Goal: Transaction & Acquisition: Obtain resource

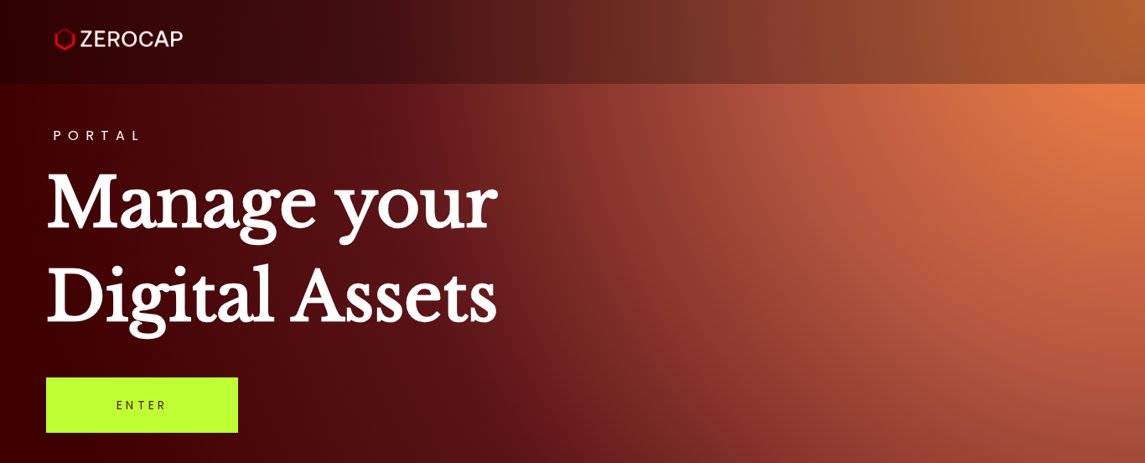
click at [199, 412] on link "Enter" at bounding box center [142, 404] width 192 height 55
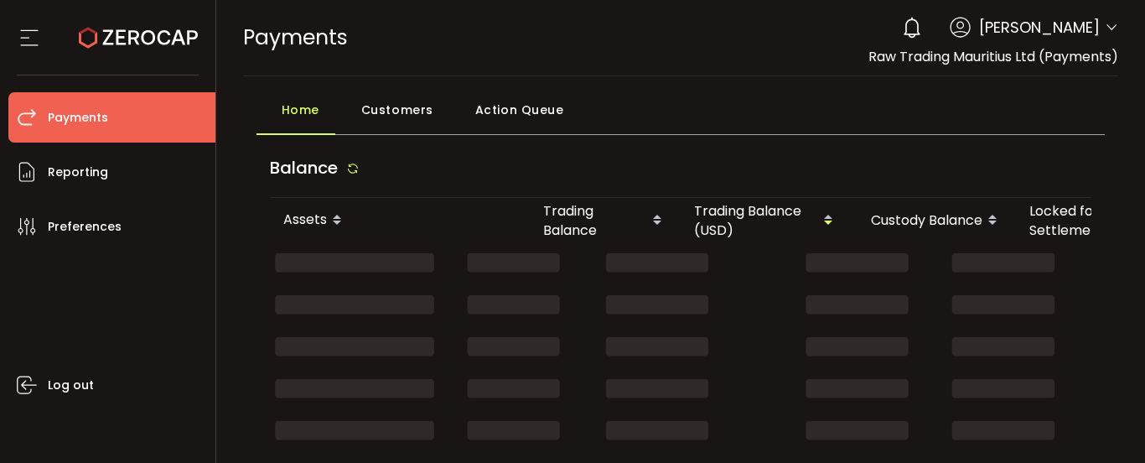
click at [1105, 28] on icon at bounding box center [1111, 27] width 13 height 13
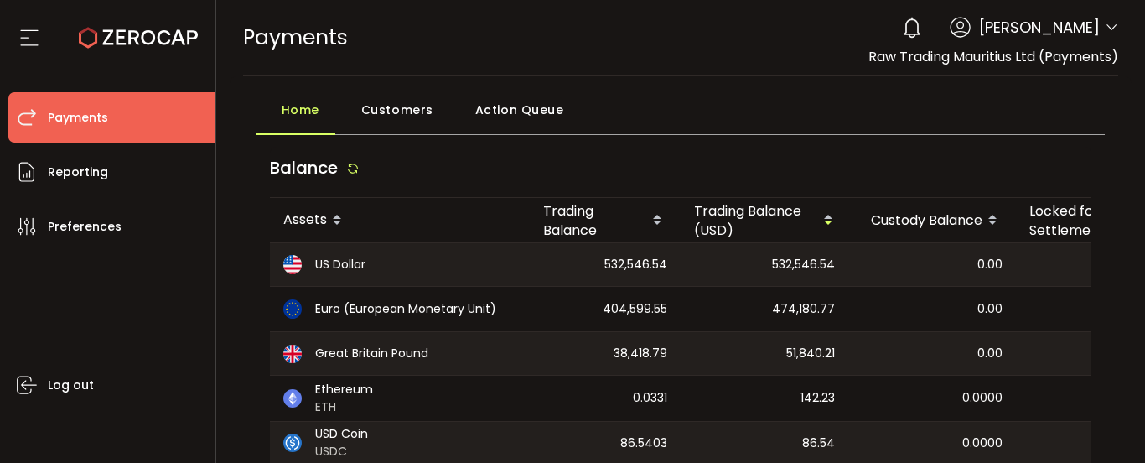
click at [1107, 24] on icon at bounding box center [1111, 27] width 13 height 13
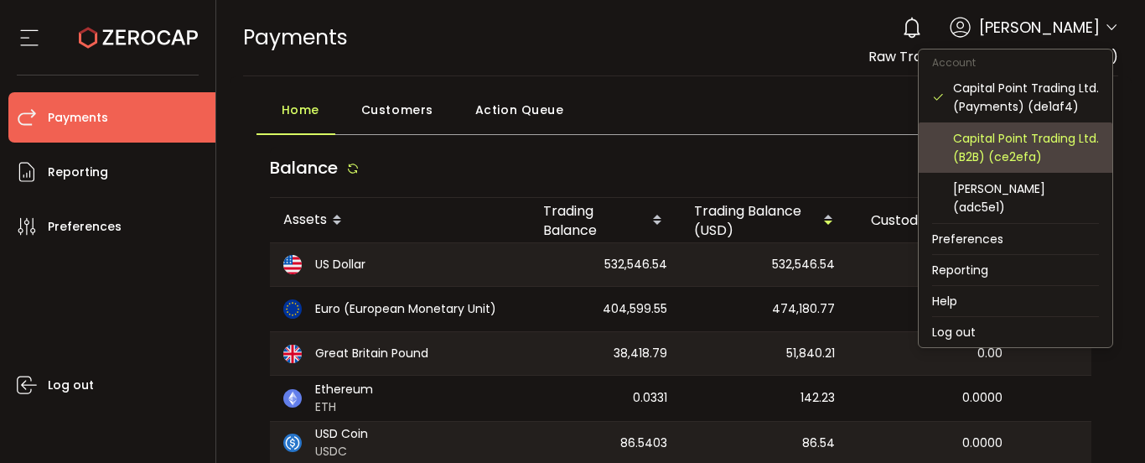
click at [1045, 155] on div "Capital Point Trading Ltd. (B2B) (ce2efa)" at bounding box center [1026, 147] width 146 height 37
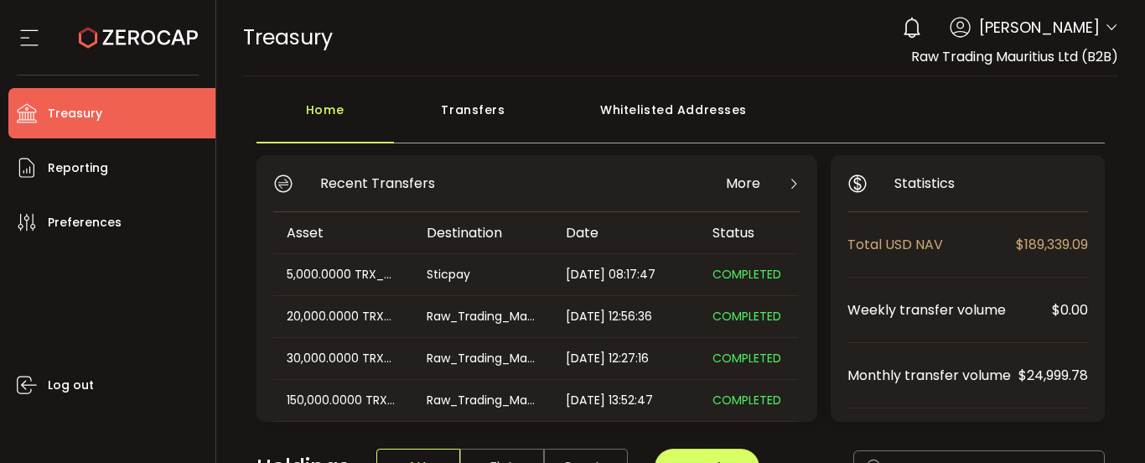
click at [1105, 28] on icon at bounding box center [1111, 27] width 13 height 13
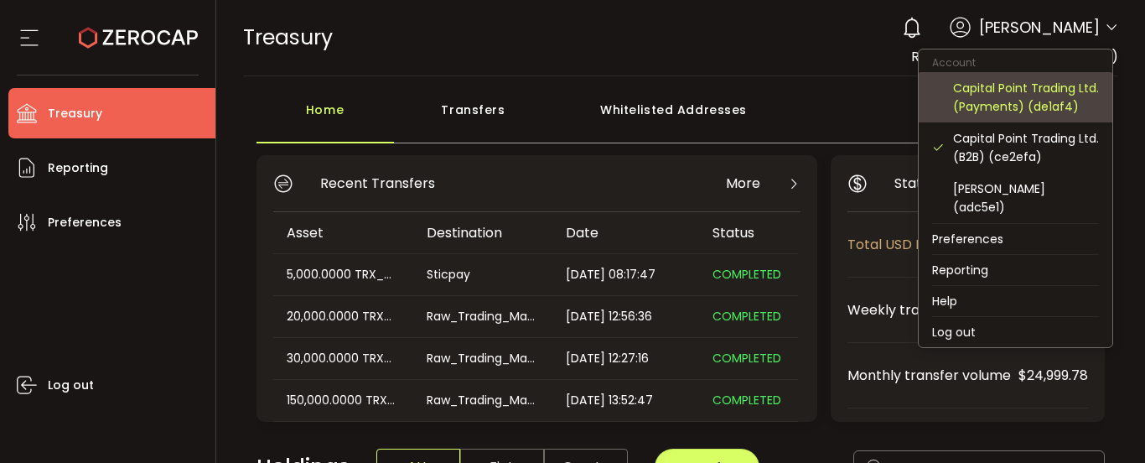
click at [1032, 103] on div "Capital Point Trading Ltd. (Payments) (de1af4)" at bounding box center [1026, 97] width 146 height 37
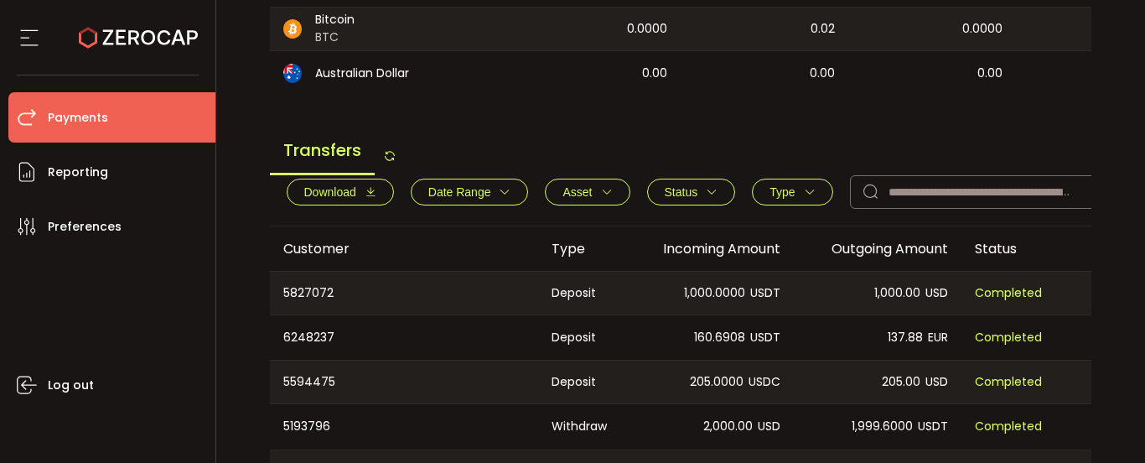
scroll to position [587, 0]
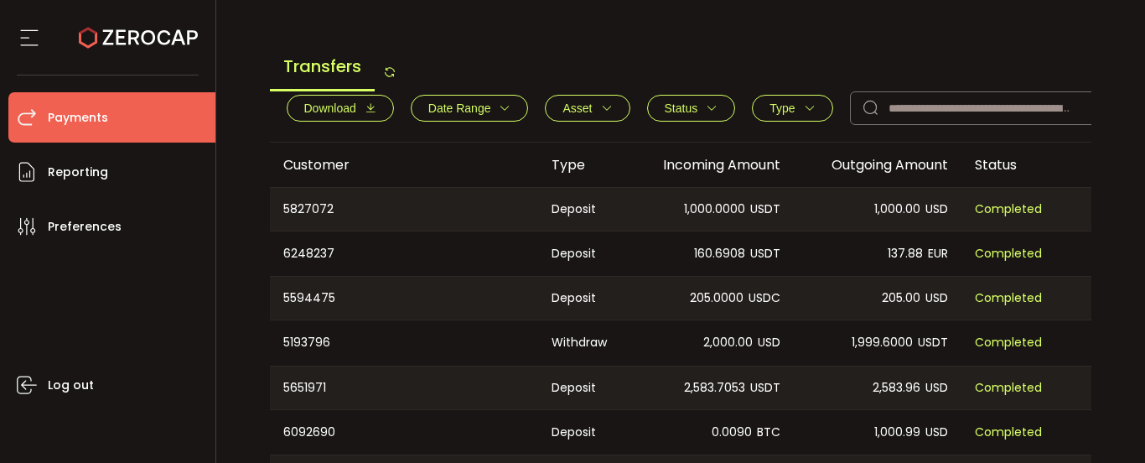
click at [350, 112] on span "Download" at bounding box center [330, 107] width 52 height 13
